Goal: Find specific page/section: Find specific page/section

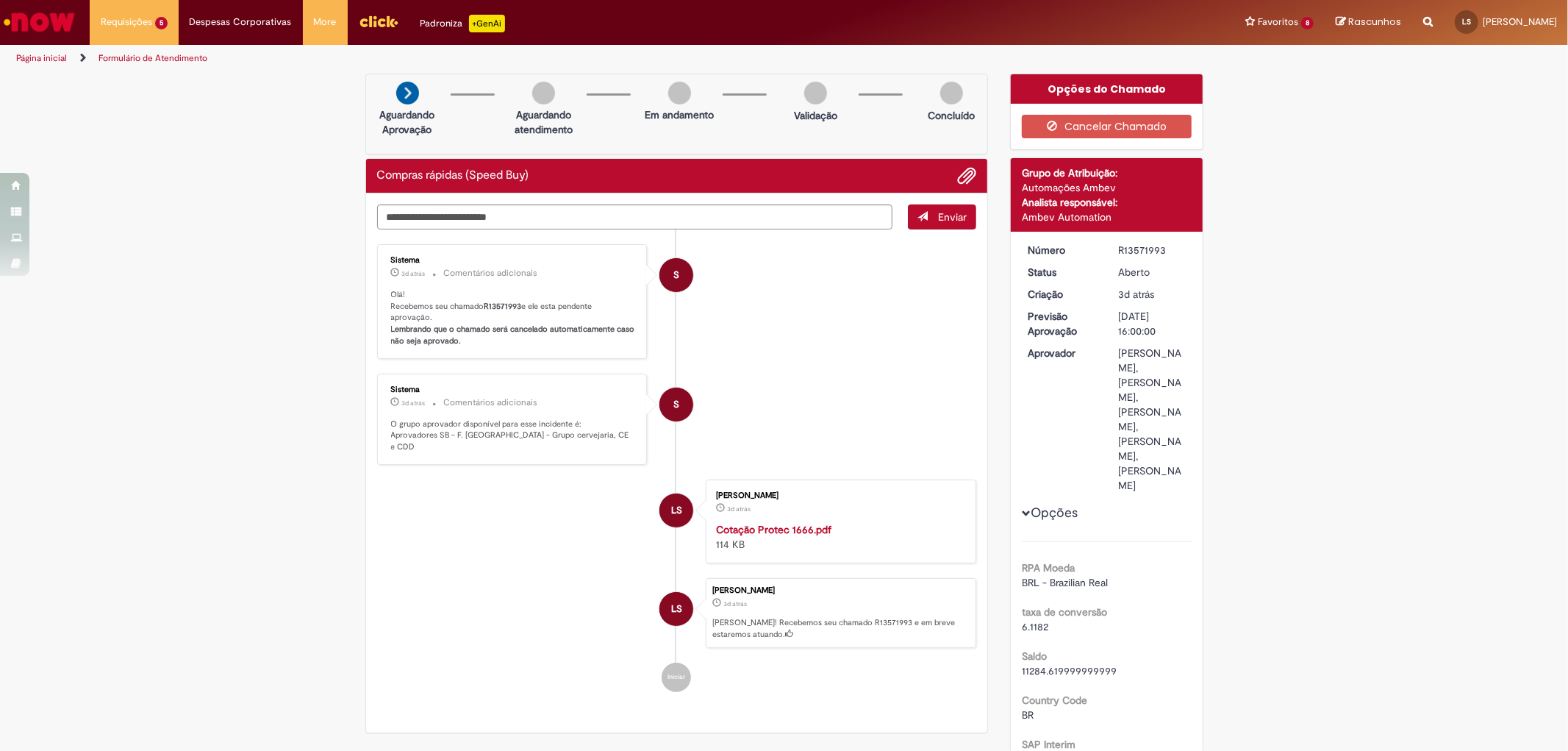
click at [56, 27] on img "Ir para a Homepage" at bounding box center [40, 22] width 76 height 30
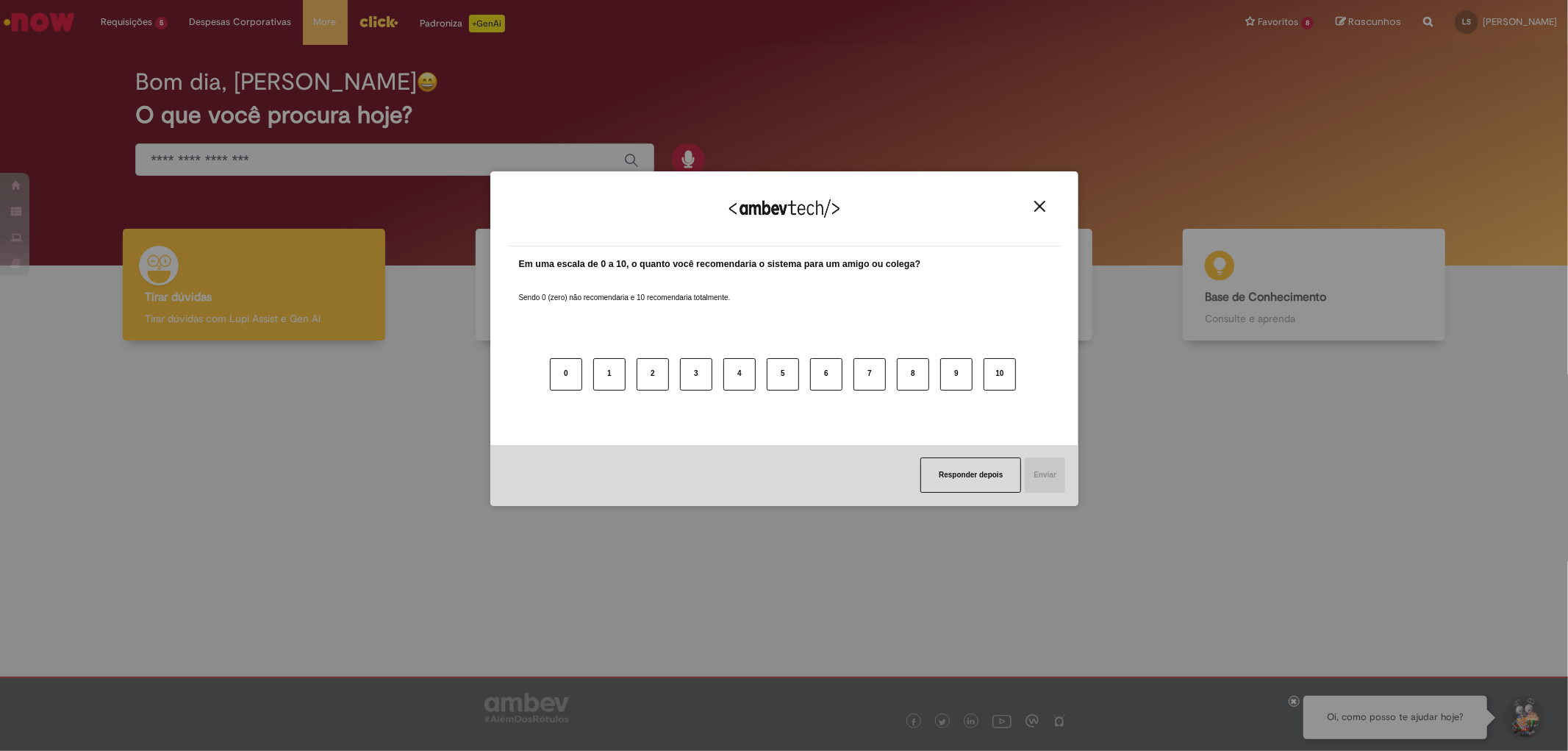
click at [1032, 202] on button "Close" at bounding box center [1040, 206] width 20 height 12
